Goal: Entertainment & Leisure: Consume media (video, audio)

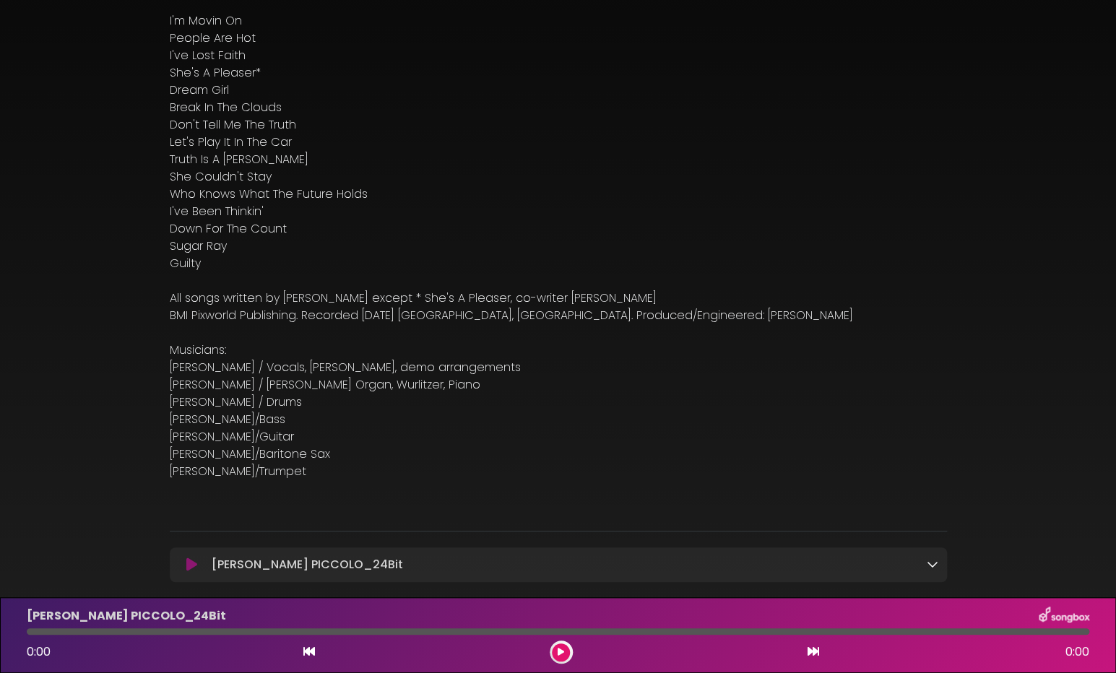
scroll to position [149, 0]
click at [556, 651] on button at bounding box center [561, 653] width 18 height 18
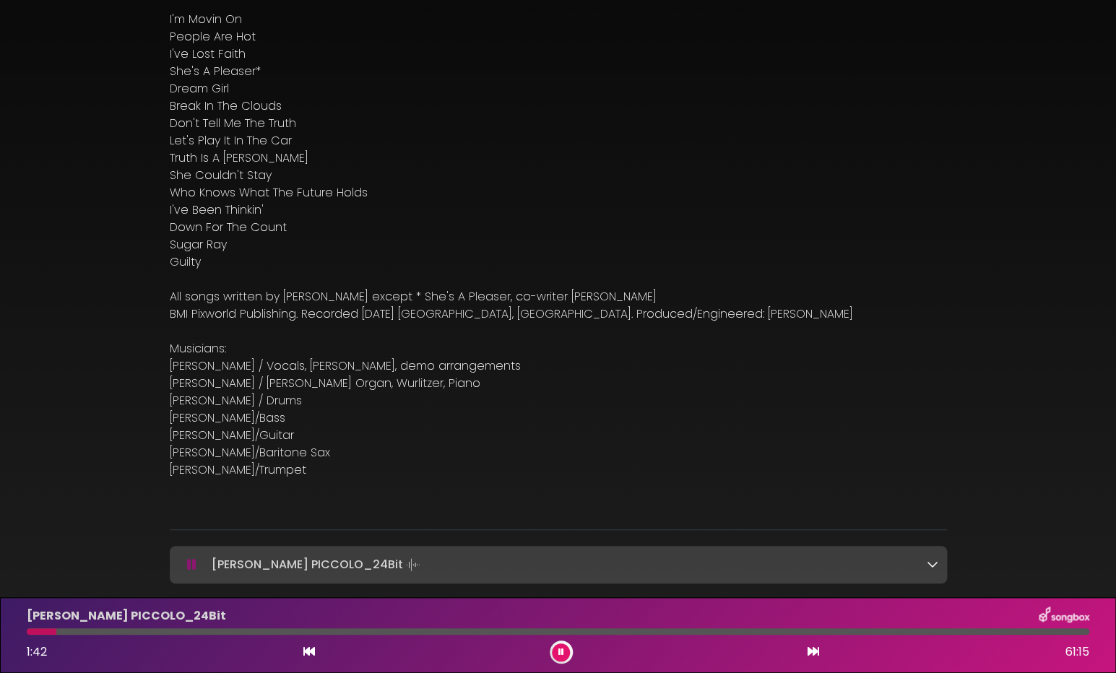
drag, startPoint x: 30, startPoint y: 630, endPoint x: 62, endPoint y: 634, distance: 32.8
click at [62, 634] on div at bounding box center [558, 632] width 1063 height 7
click at [81, 636] on div "[PERSON_NAME] PICCOLO_24Bit 2:04 61:15" at bounding box center [558, 635] width 1080 height 57
click at [81, 632] on div at bounding box center [558, 632] width 1063 height 7
click at [94, 632] on div at bounding box center [558, 632] width 1063 height 7
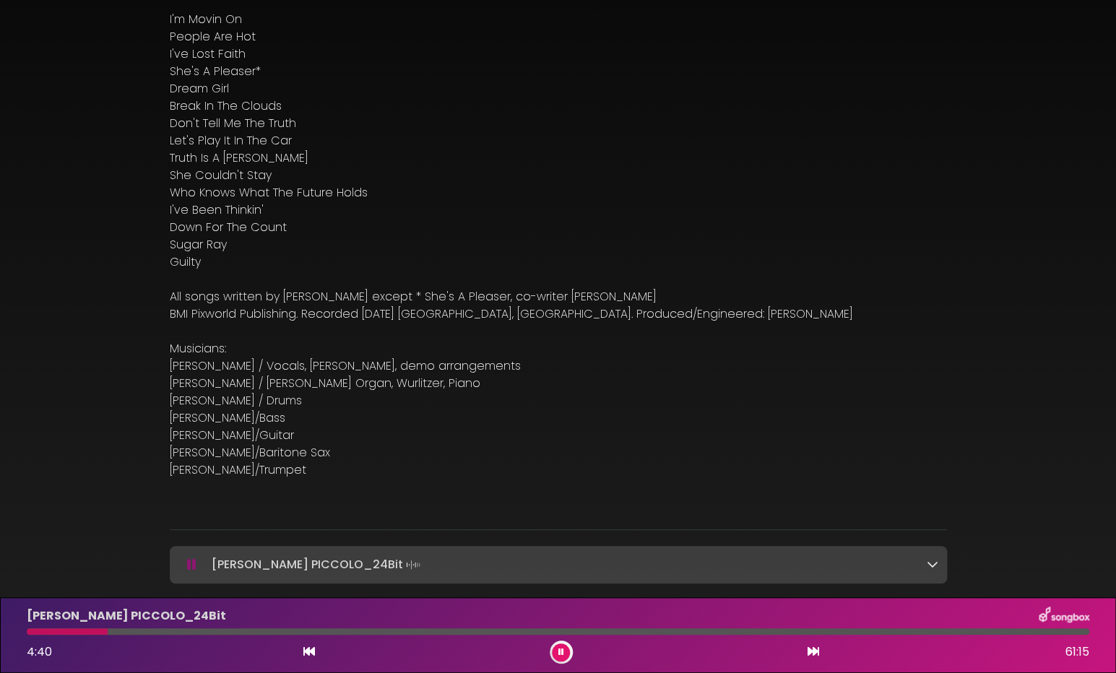
click at [440, 637] on div "[PERSON_NAME] PICCOLO_24Bit 4:40 61:15" at bounding box center [558, 635] width 1080 height 57
click at [369, 633] on div at bounding box center [558, 632] width 1063 height 7
click at [443, 634] on div at bounding box center [558, 632] width 1063 height 7
click at [498, 631] on div at bounding box center [558, 632] width 1063 height 7
click at [537, 631] on div at bounding box center [558, 632] width 1063 height 7
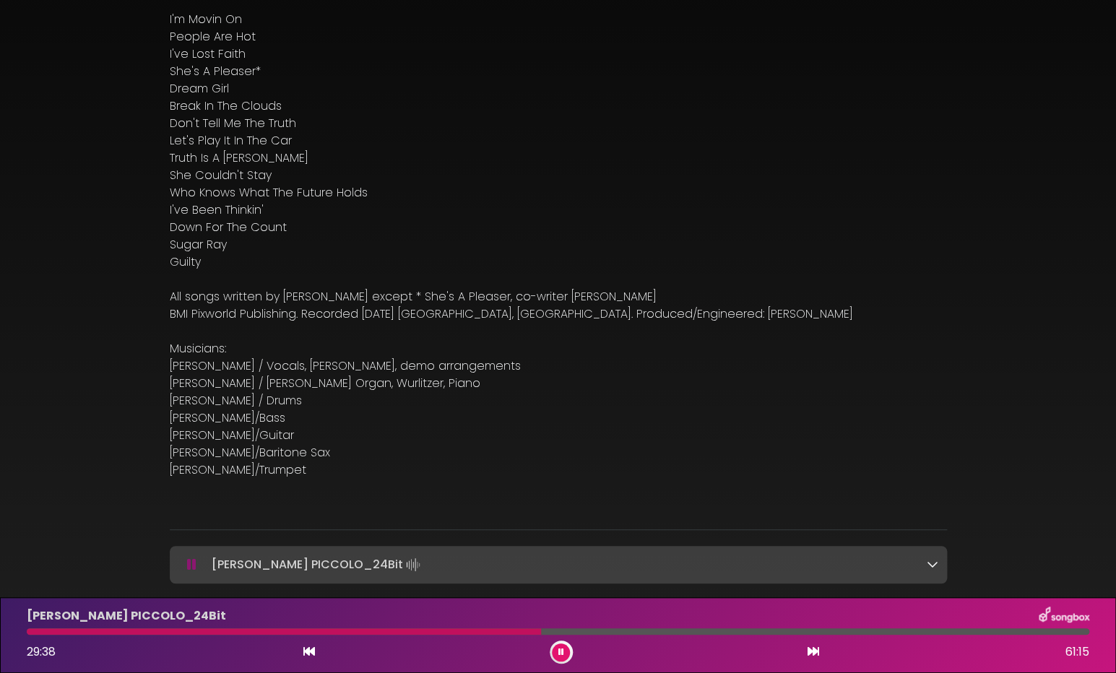
click at [587, 633] on div at bounding box center [558, 632] width 1063 height 7
click at [1056, 633] on div at bounding box center [558, 632] width 1063 height 7
click at [556, 650] on button at bounding box center [561, 653] width 18 height 18
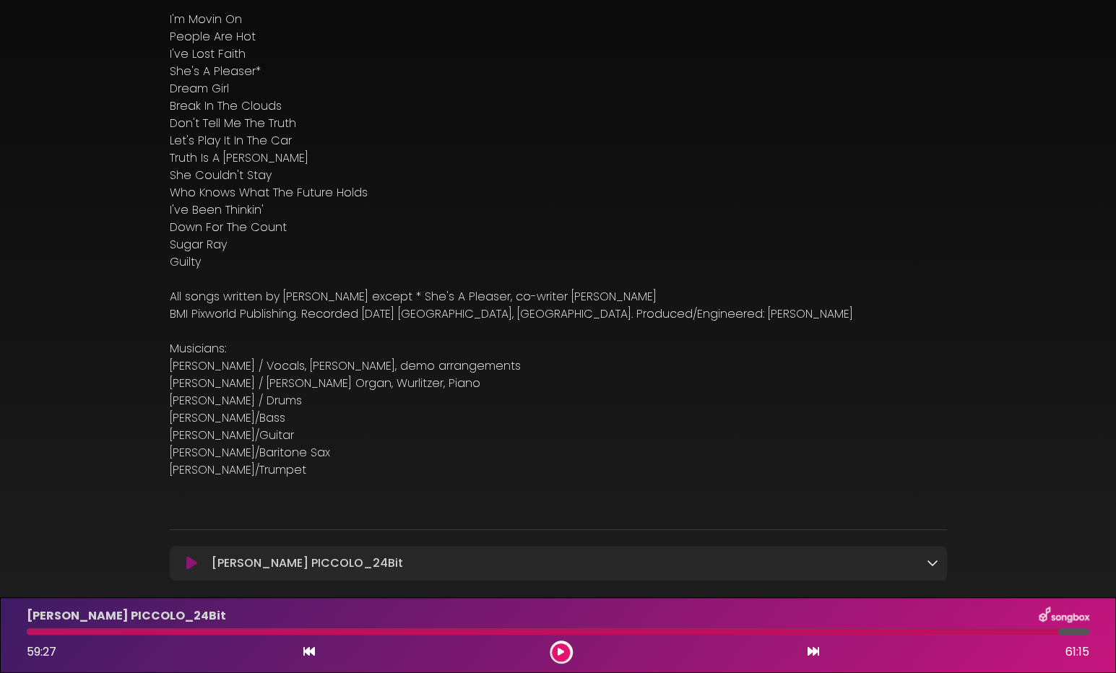
click at [556, 650] on button at bounding box center [561, 653] width 18 height 18
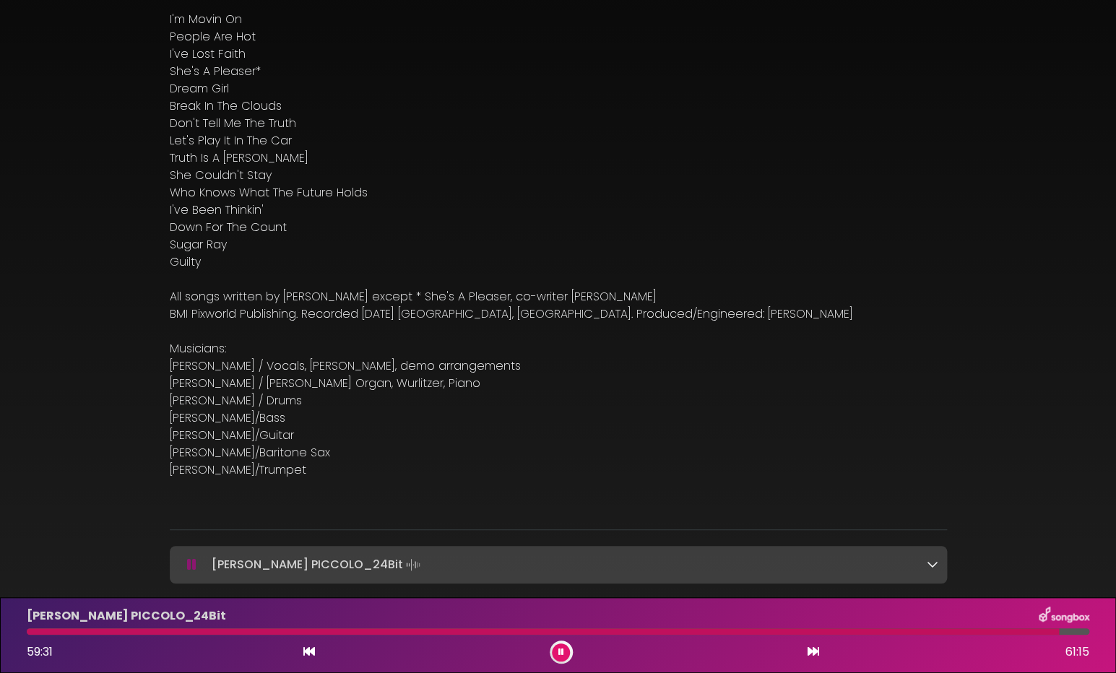
click at [552, 644] on button at bounding box center [561, 653] width 18 height 18
